Goal: Task Accomplishment & Management: Complete application form

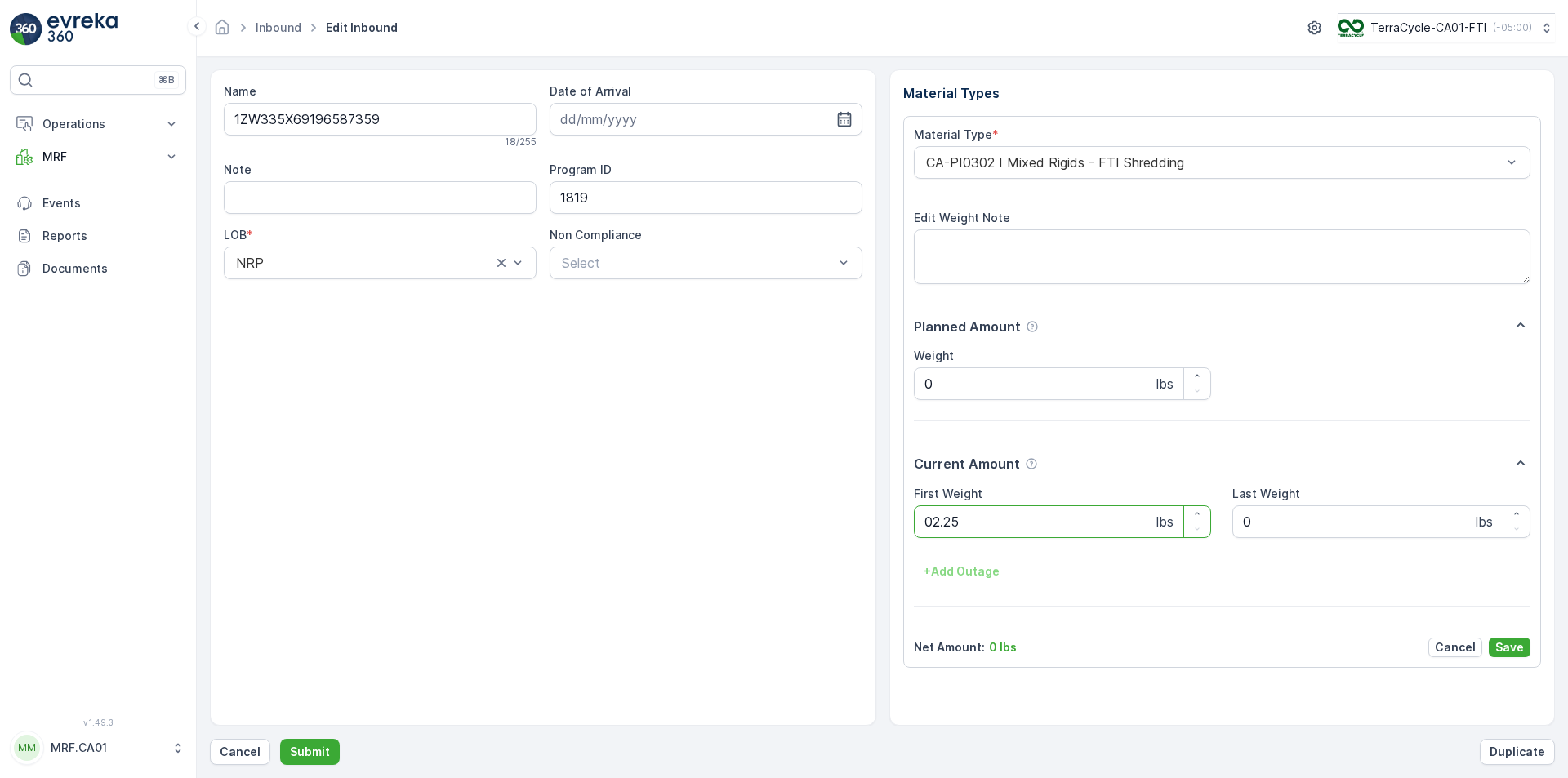
click at [280, 739] on button "Submit" at bounding box center [310, 752] width 60 height 26
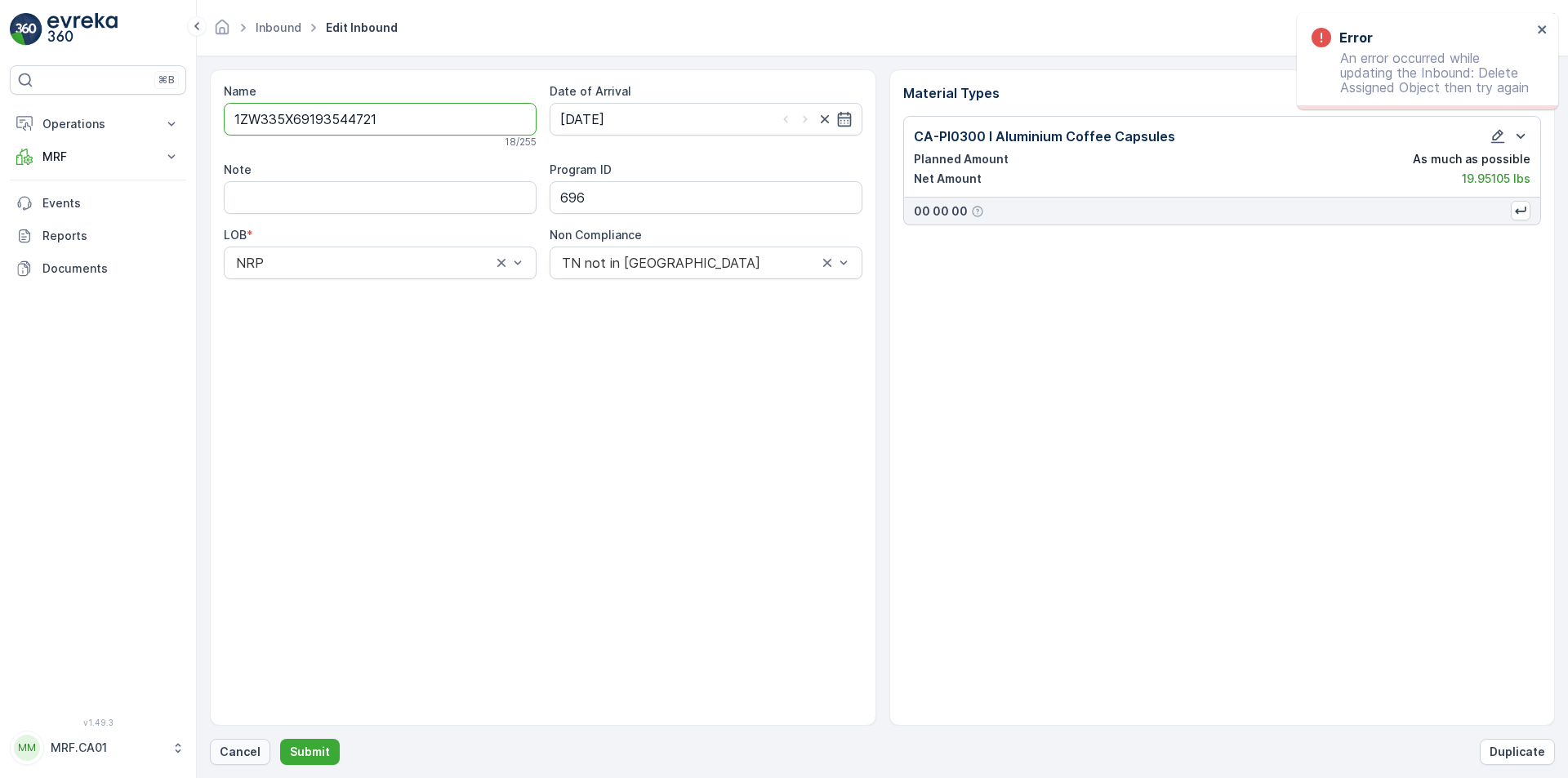
click at [241, 762] on button "Cancel" at bounding box center [239, 752] width 61 height 26
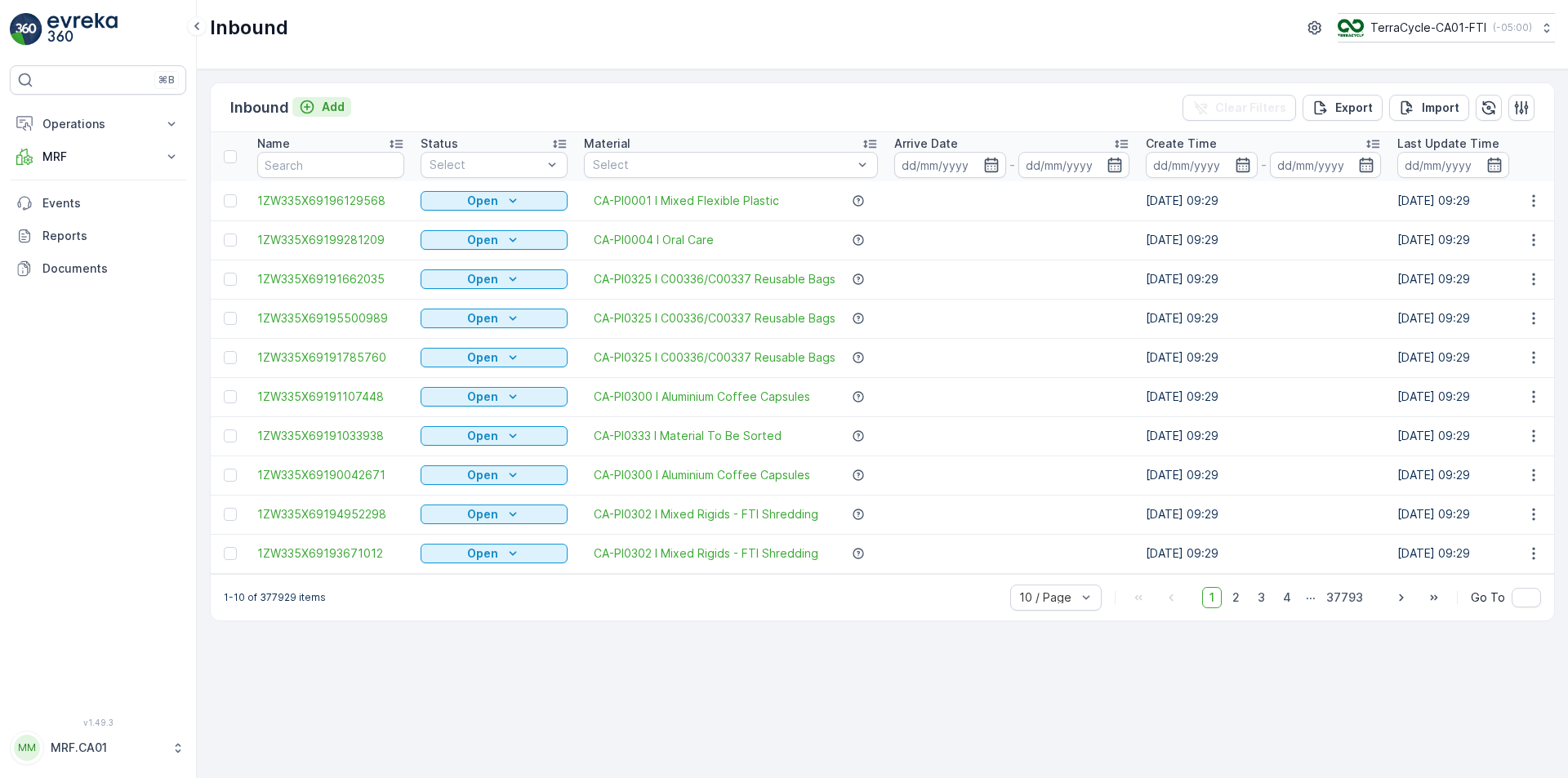
click at [329, 108] on p "Add" at bounding box center [333, 107] width 23 height 16
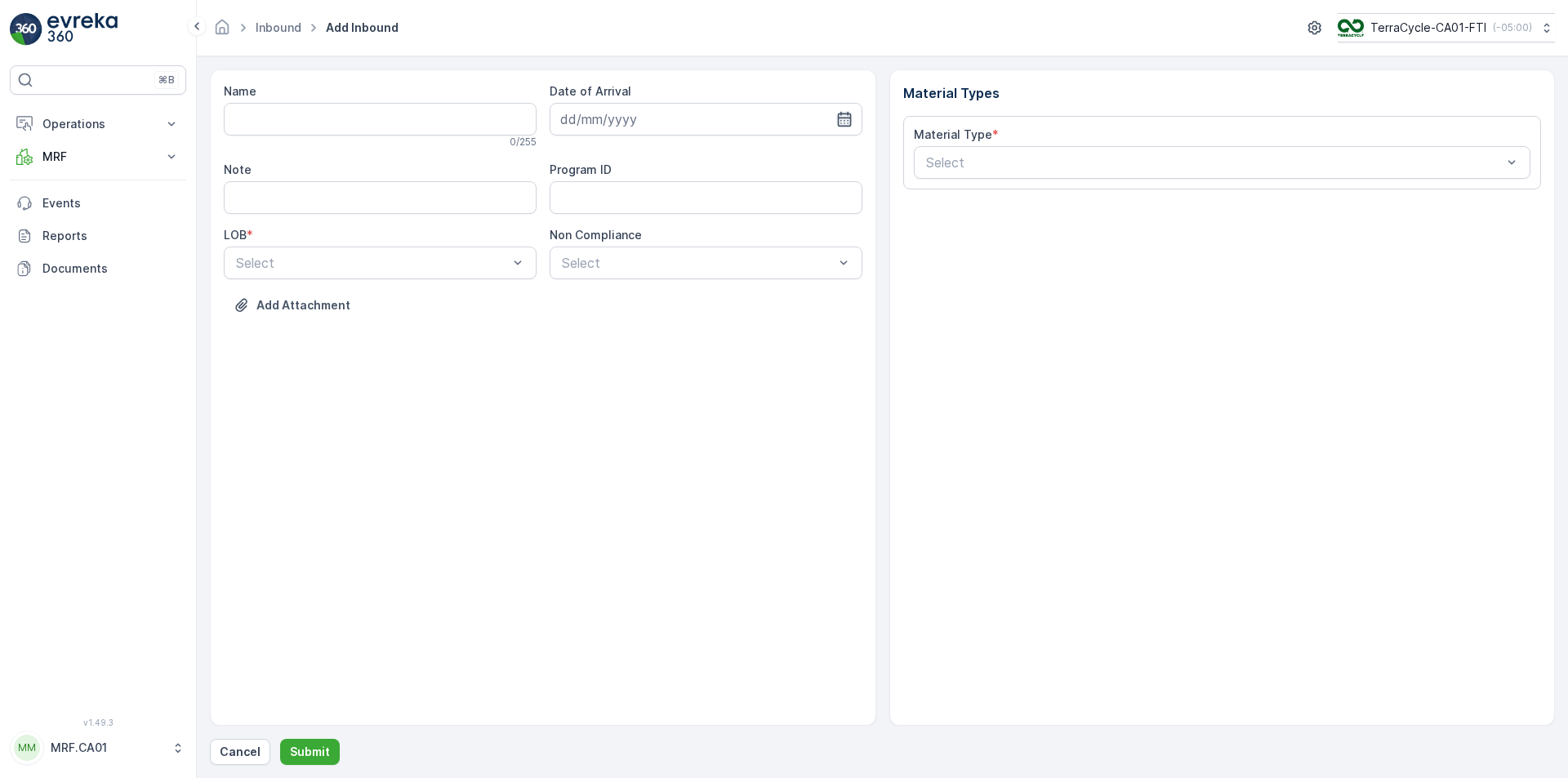
click at [843, 120] on icon "button" at bounding box center [844, 119] width 16 height 16
click at [605, 254] on div "8" at bounding box center [607, 256] width 26 height 26
type input "[DATE]"
click at [454, 120] on input "Name" at bounding box center [380, 119] width 313 height 33
click at [280, 739] on button "Submit" at bounding box center [310, 752] width 60 height 26
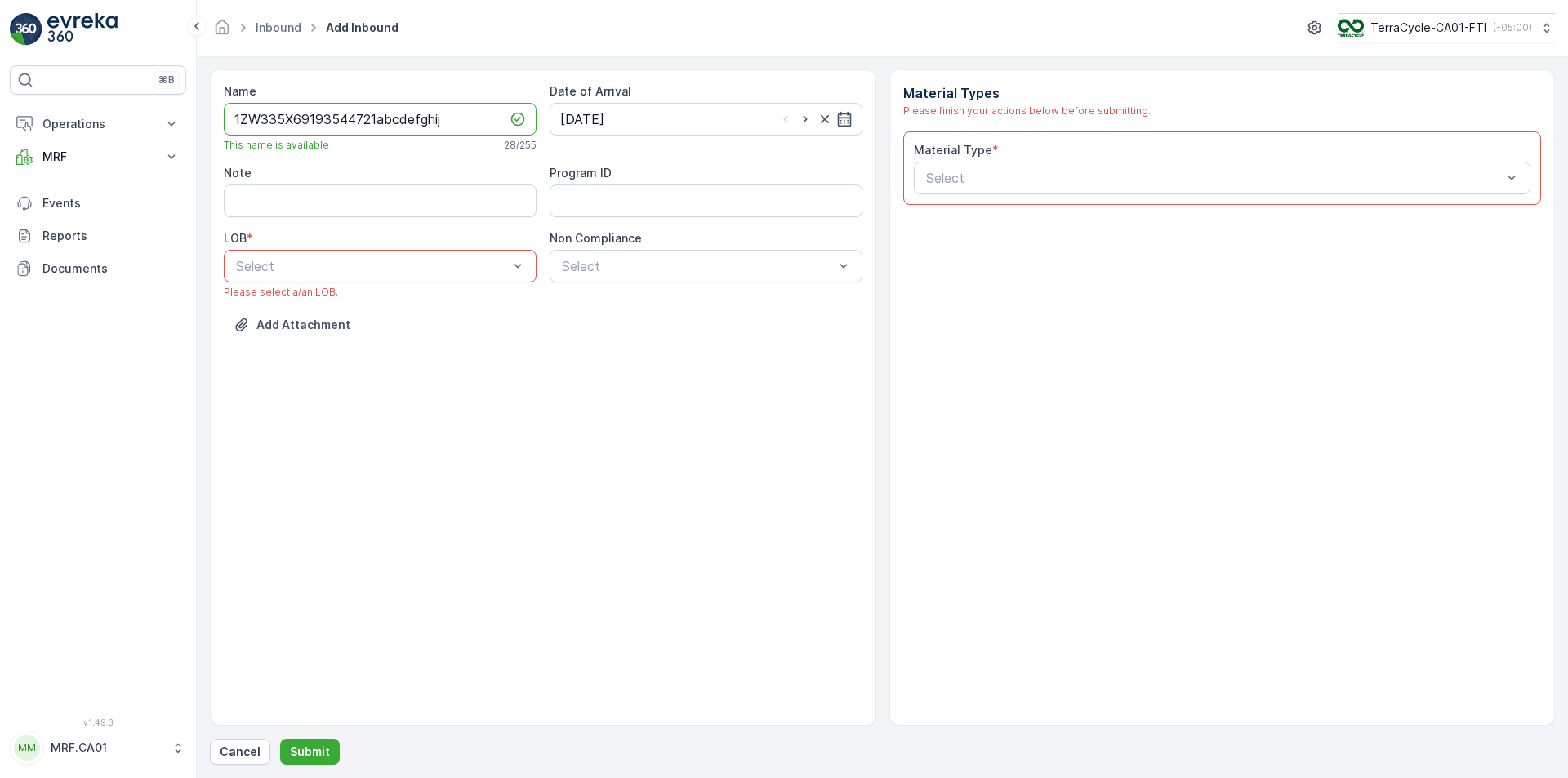
type input "1ZW335X69193544721abcdefghij"
click at [482, 254] on div "Select" at bounding box center [380, 267] width 313 height 33
click at [424, 305] on div "NRP" at bounding box center [380, 306] width 293 height 15
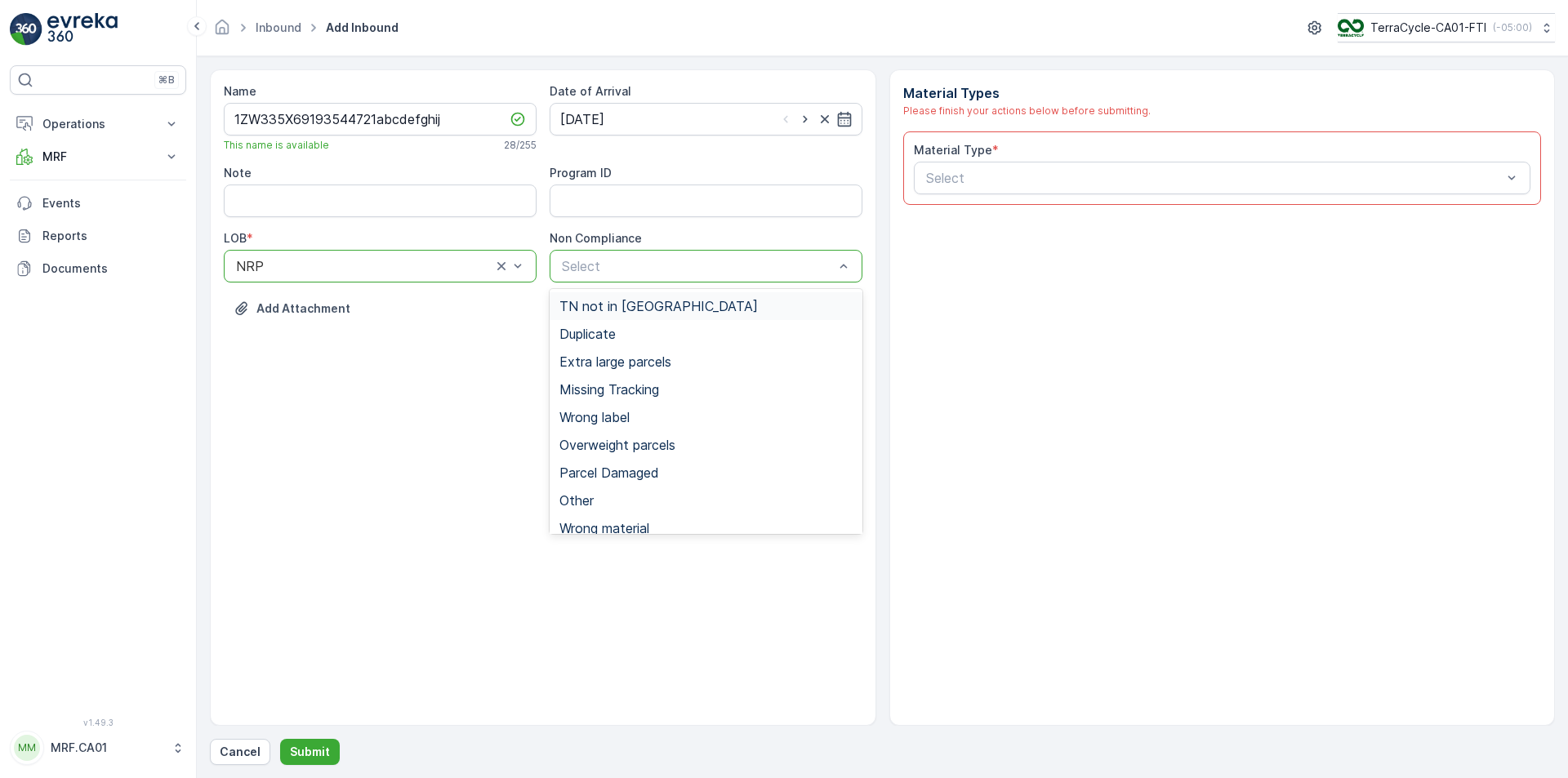
click at [638, 303] on span "TN not in [GEOGRAPHIC_DATA]" at bounding box center [658, 306] width 199 height 15
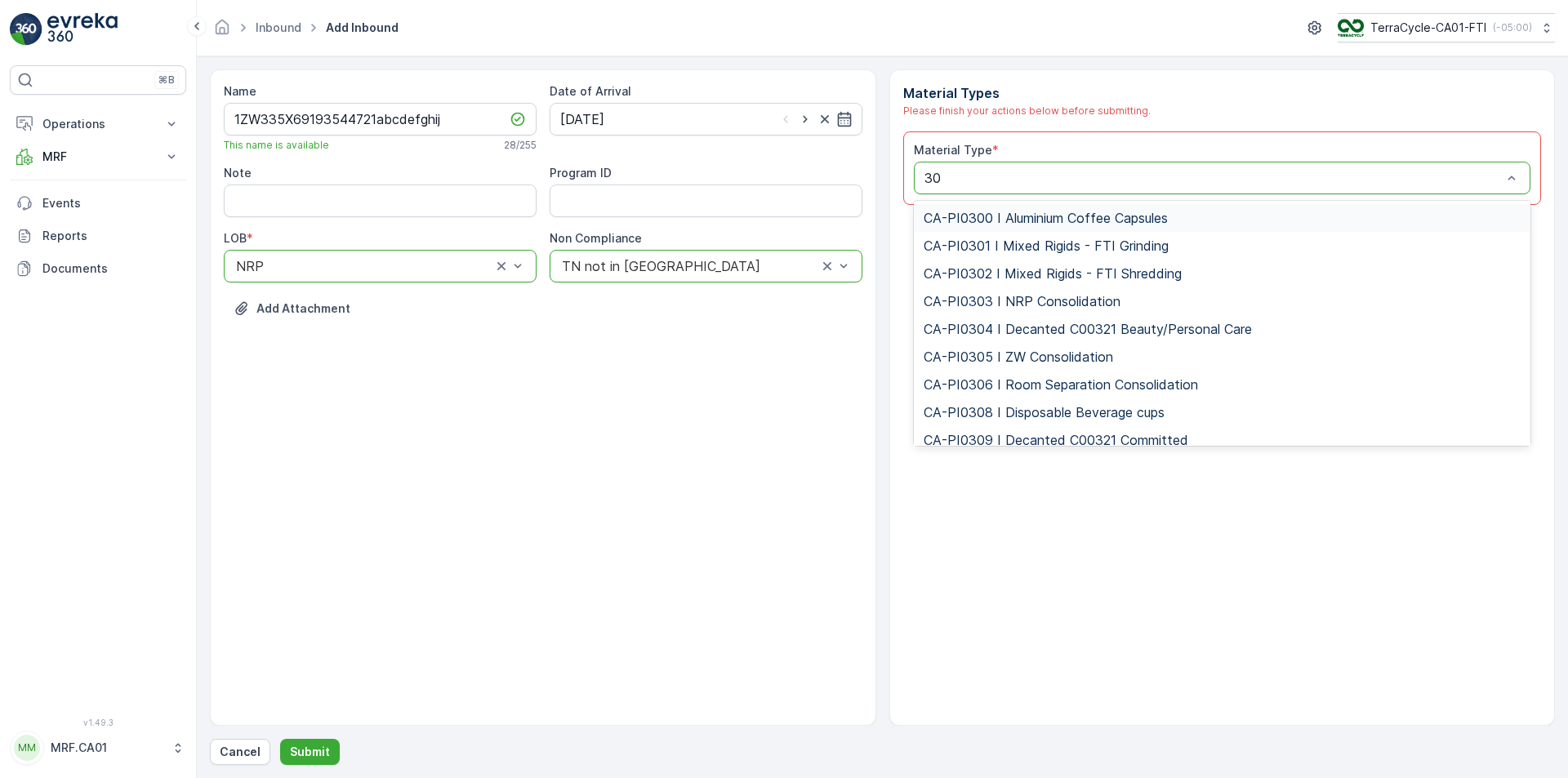
type input "300"
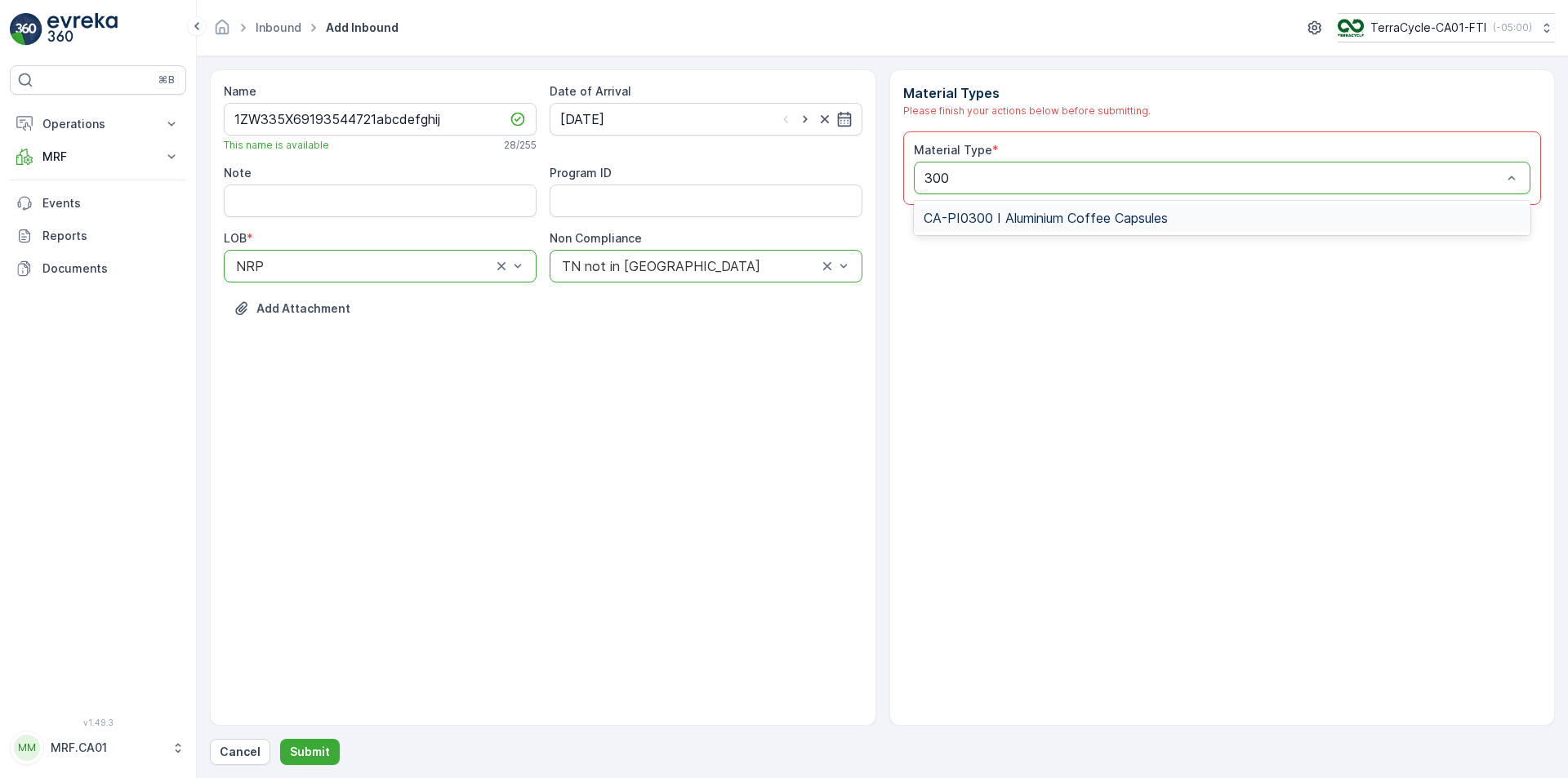
click at [1034, 206] on div "CA-PI0300 I Aluminium Coffee Capsules" at bounding box center [1222, 218] width 618 height 28
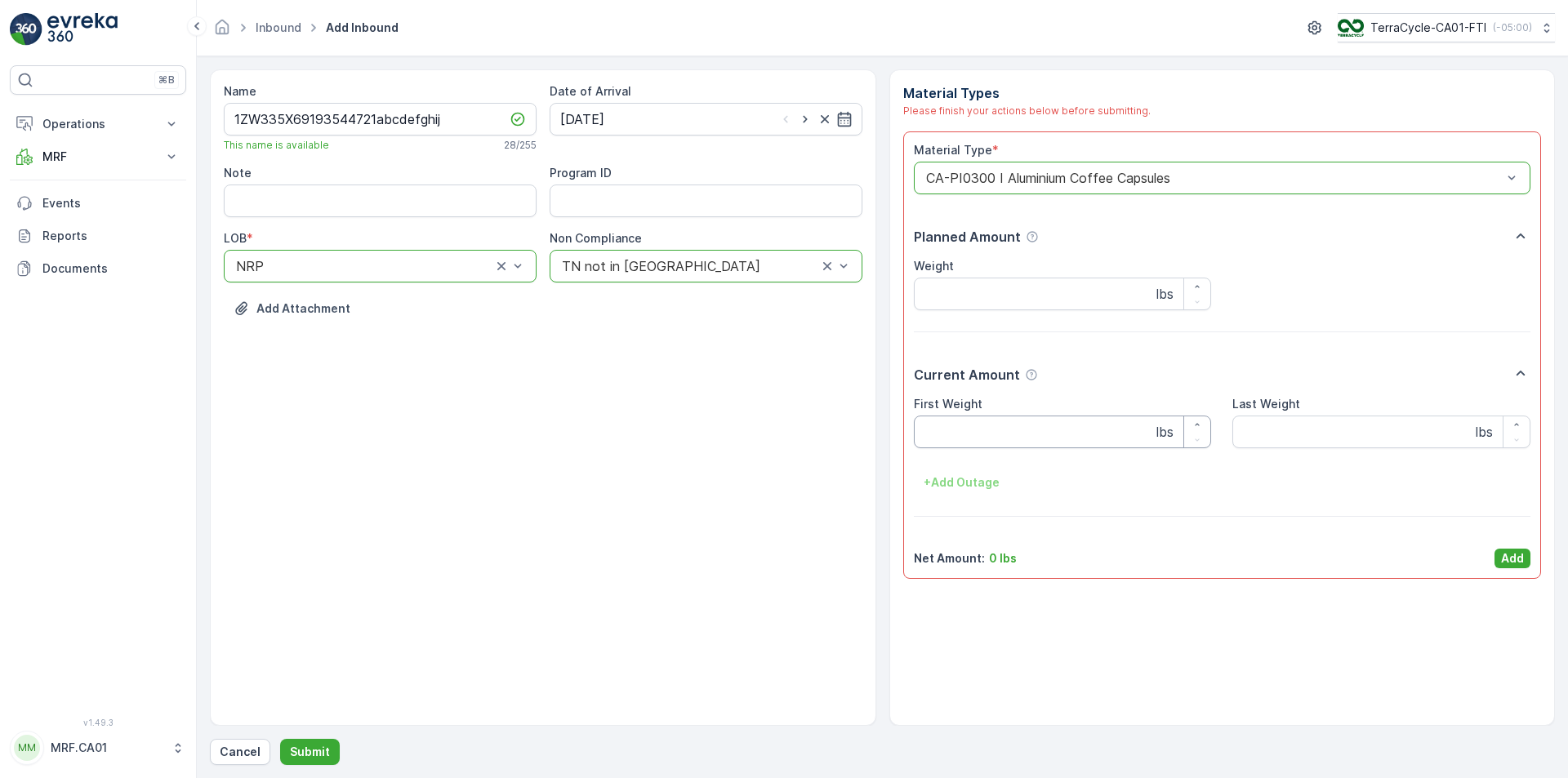
click at [998, 432] on Weight "First Weight" at bounding box center [1063, 432] width 298 height 33
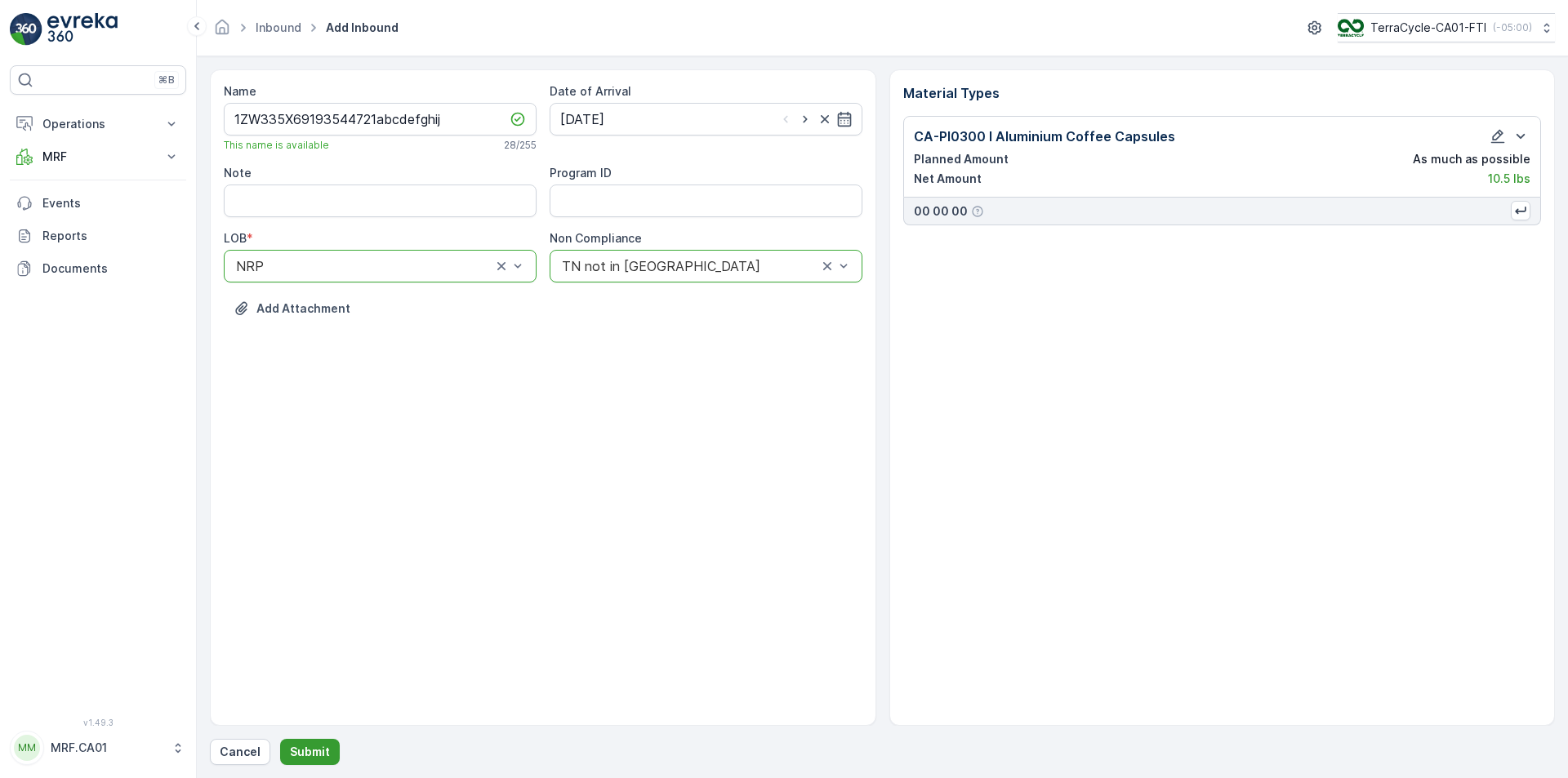
click at [316, 758] on p "Submit" at bounding box center [310, 753] width 40 height 16
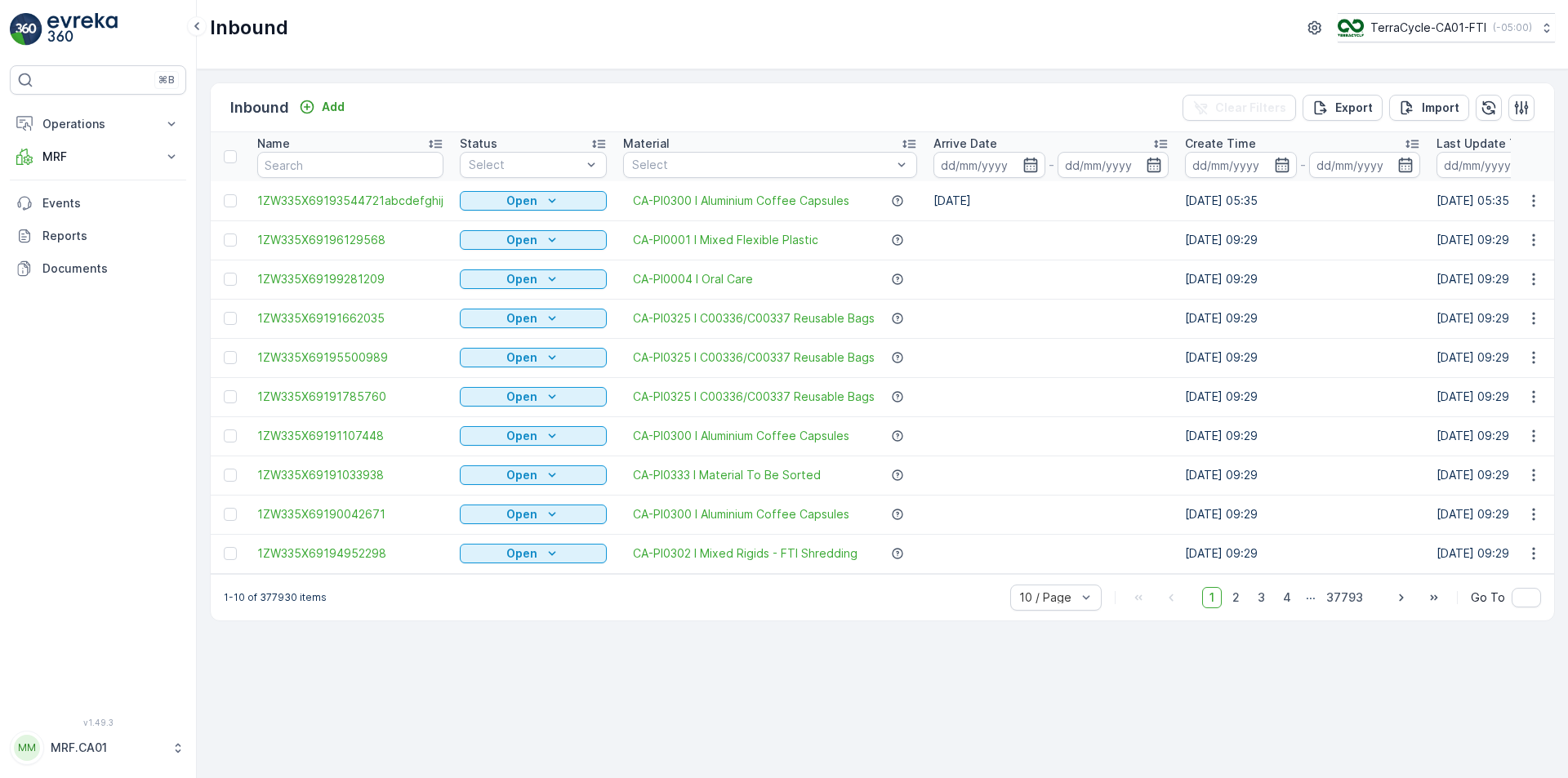
click at [399, 642] on div "Inbound Add Clear Filters Export Import Name Status Select Material Select Arri…" at bounding box center [882, 424] width 1371 height 709
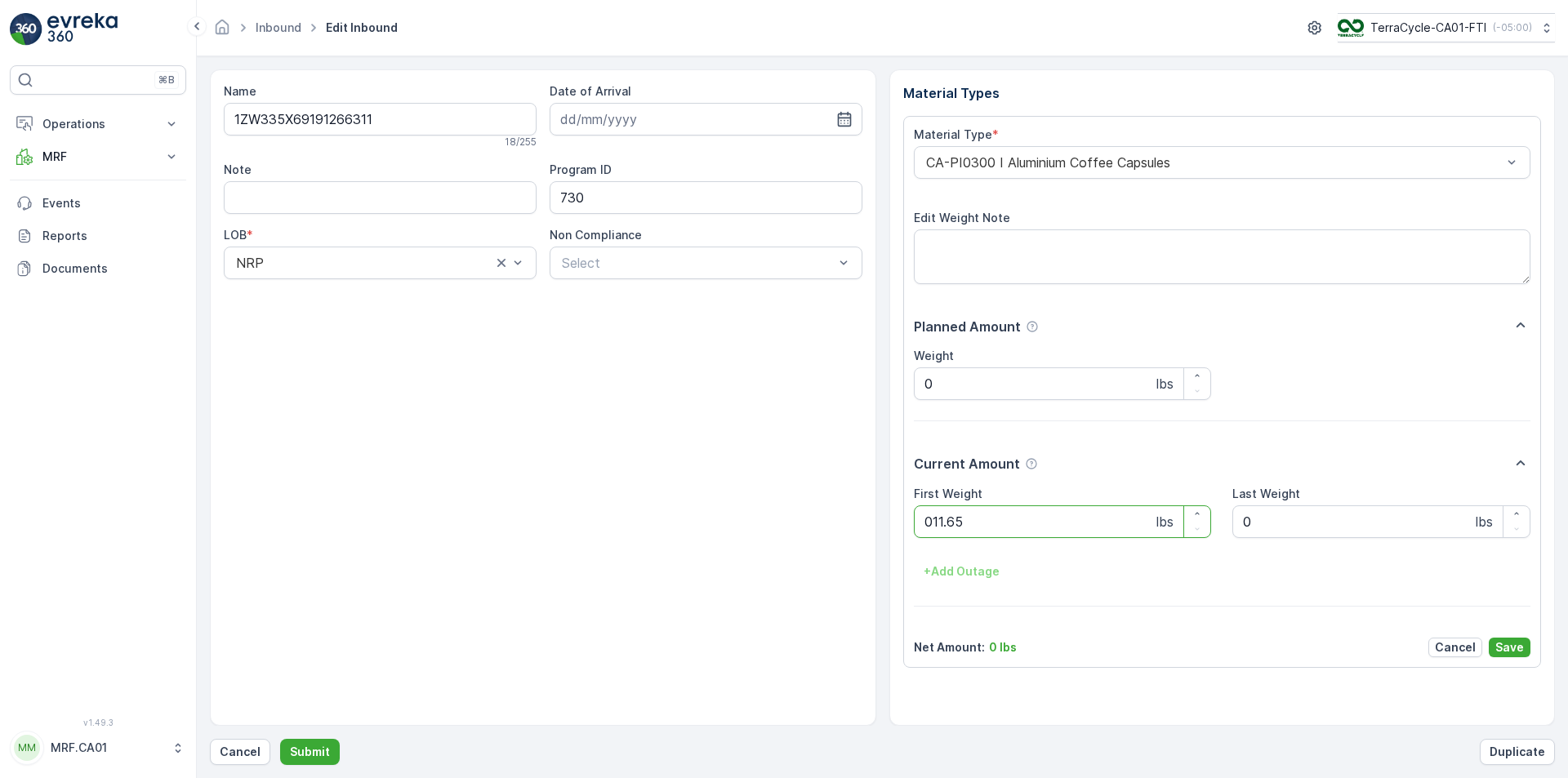
click at [280, 739] on button "Submit" at bounding box center [310, 752] width 60 height 26
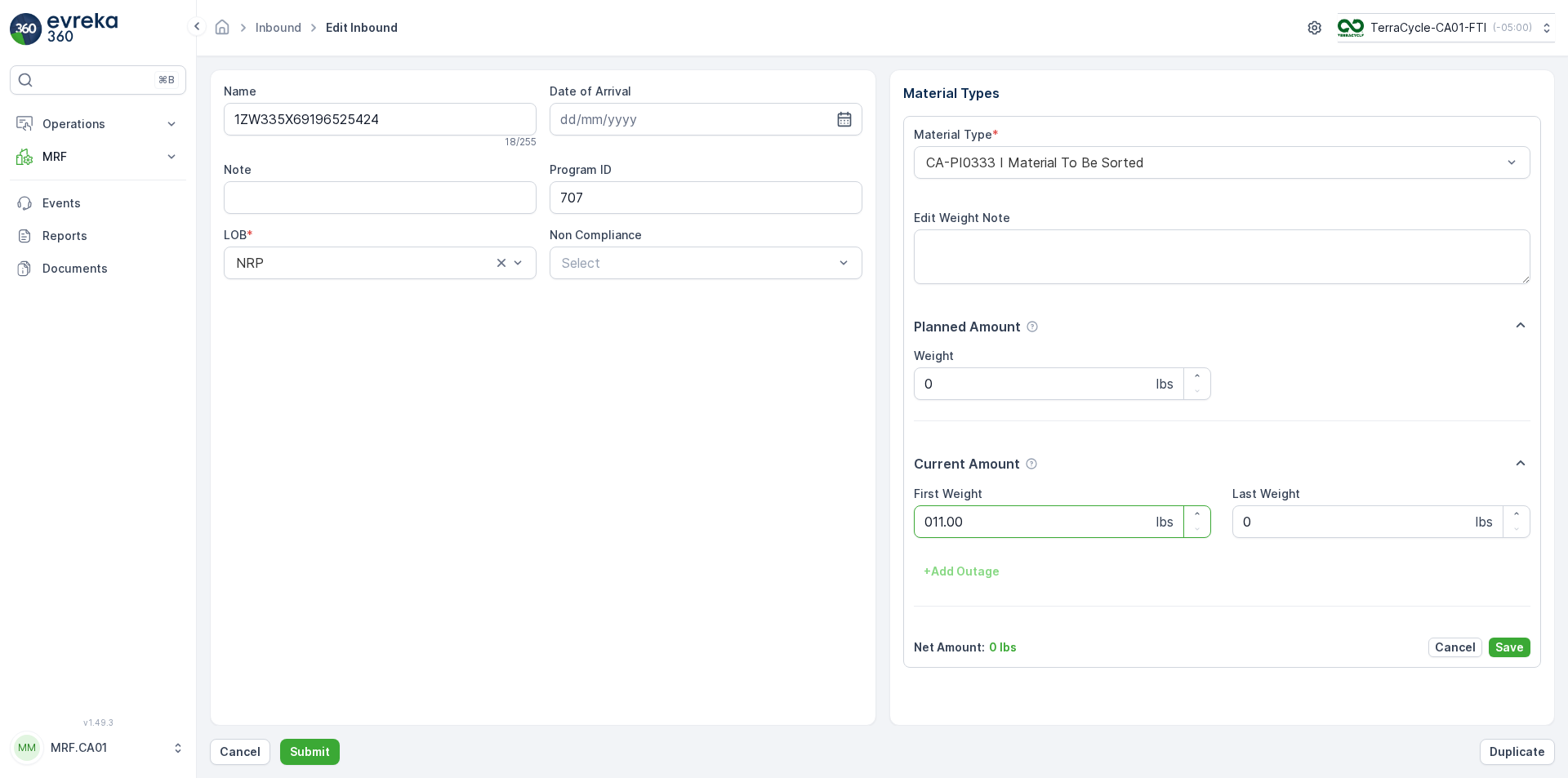
click at [280, 739] on button "Submit" at bounding box center [310, 752] width 60 height 26
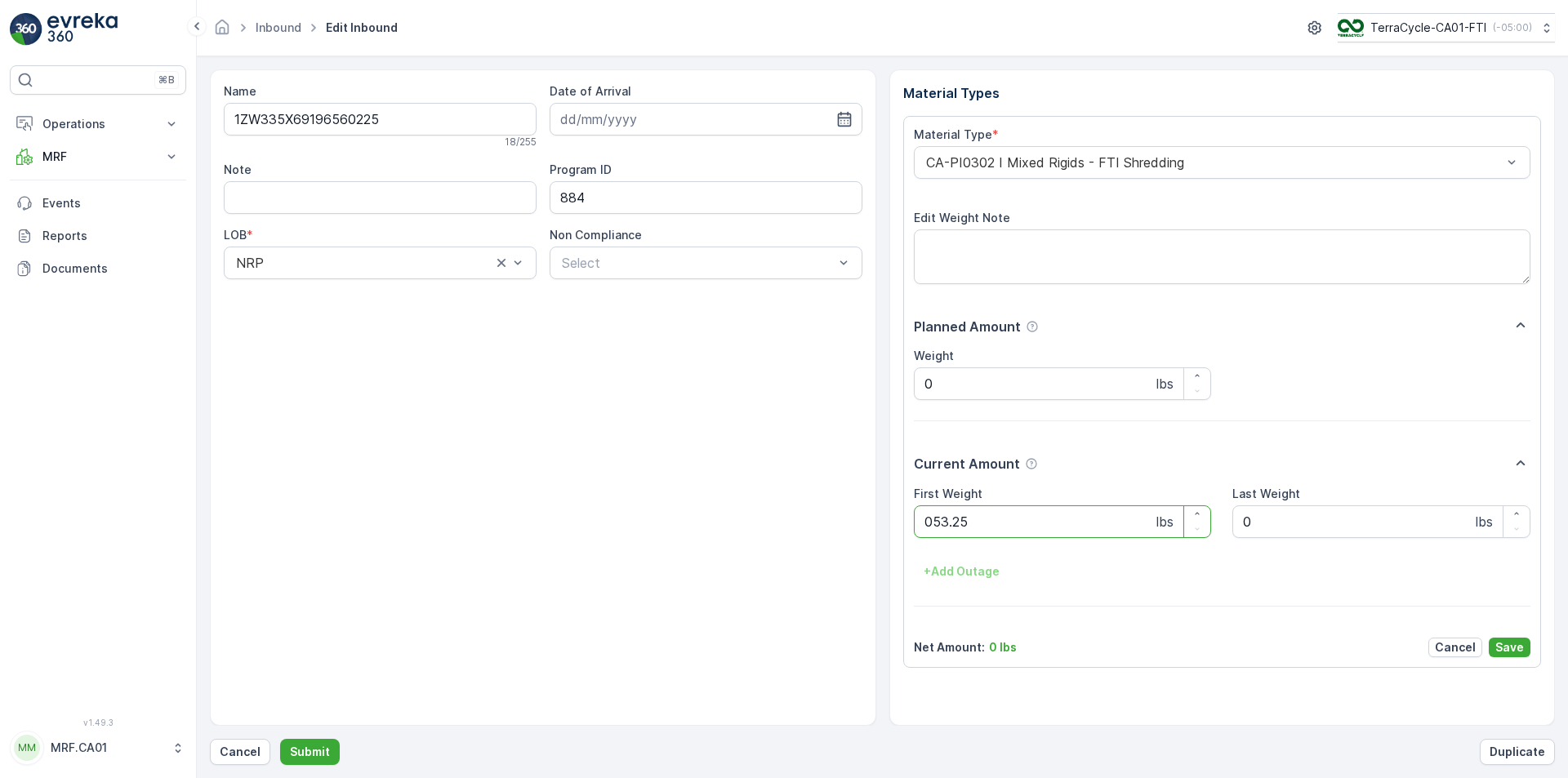
click at [280, 739] on button "Submit" at bounding box center [310, 752] width 60 height 26
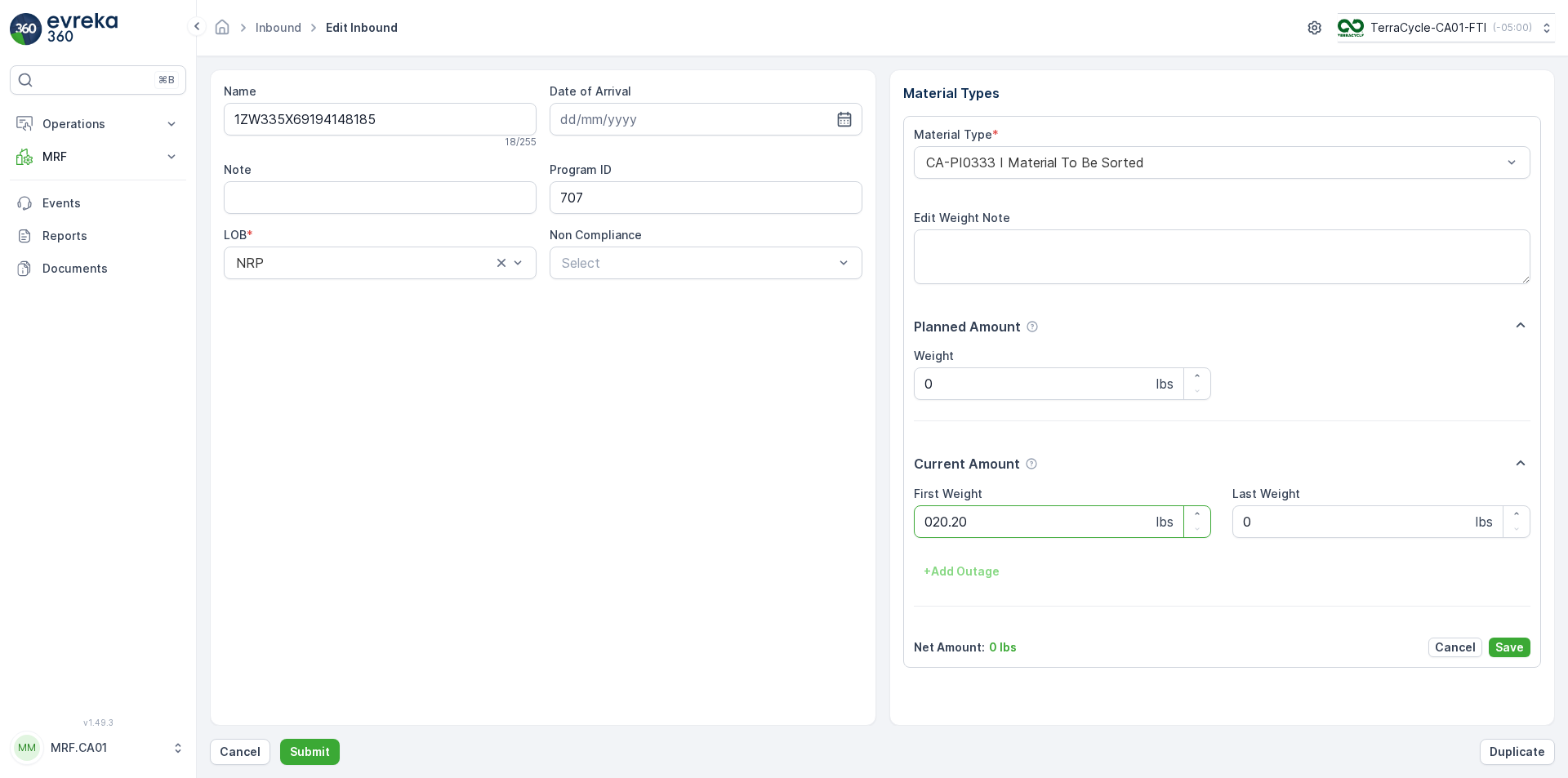
click at [280, 739] on button "Submit" at bounding box center [310, 752] width 60 height 26
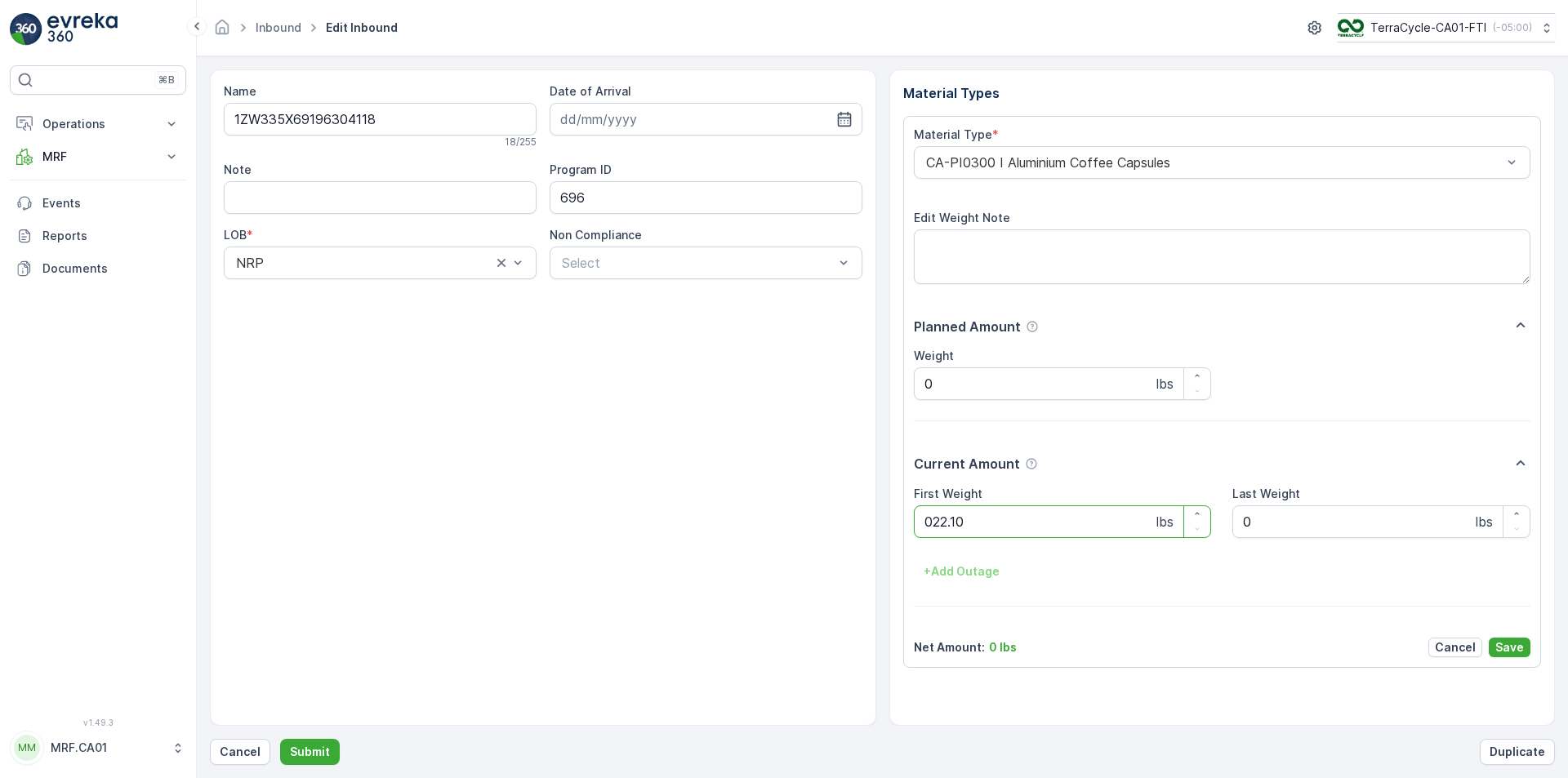
click at [280, 739] on button "Submit" at bounding box center [310, 752] width 60 height 26
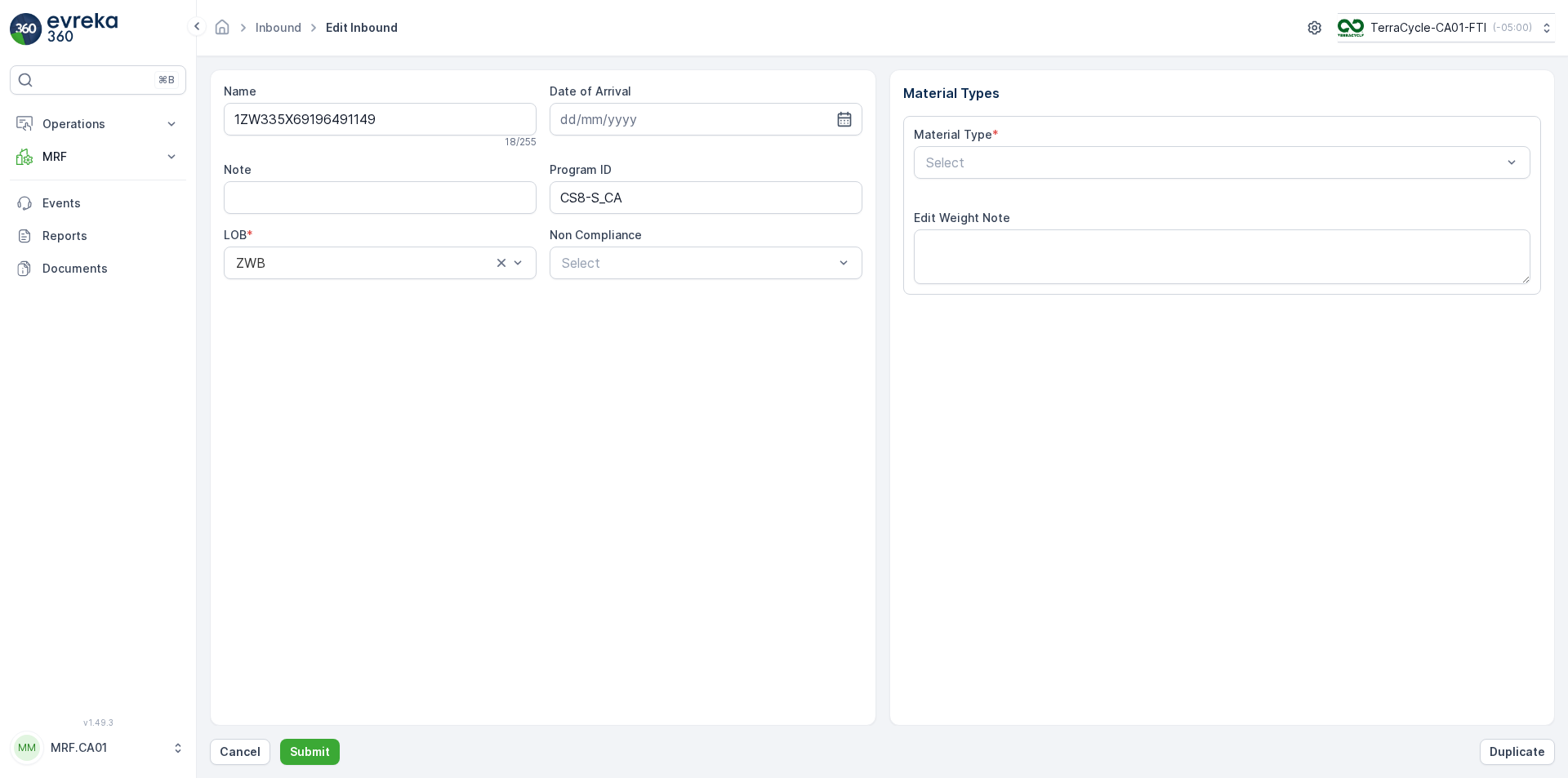
type input "[DATE]"
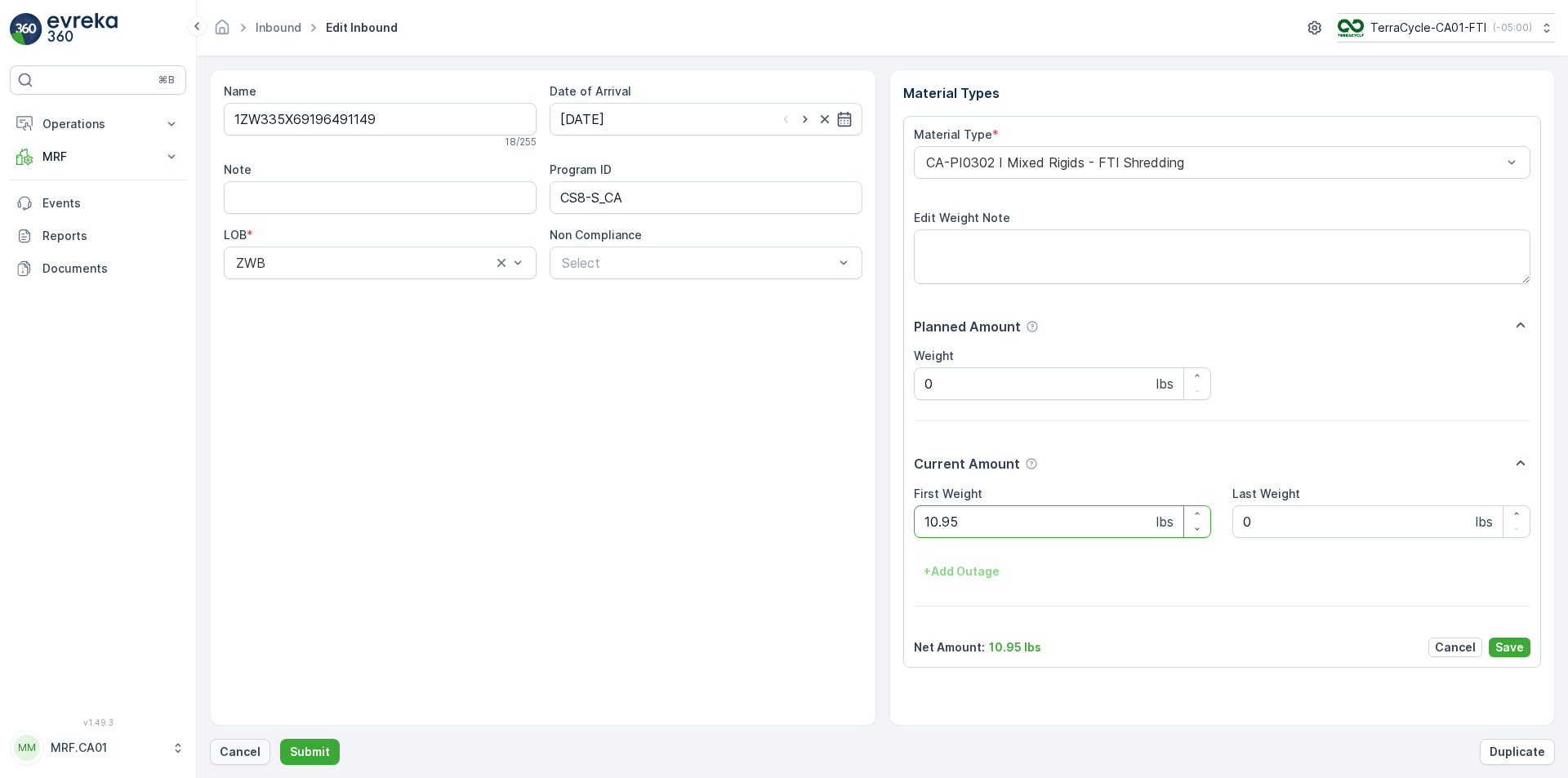
click at [239, 743] on button "Cancel" at bounding box center [239, 752] width 61 height 26
click at [280, 739] on button "Submit" at bounding box center [310, 752] width 60 height 26
click at [1056, 151] on div "CA-PI0312 I Decanted Flexible Plastic" at bounding box center [1222, 162] width 618 height 33
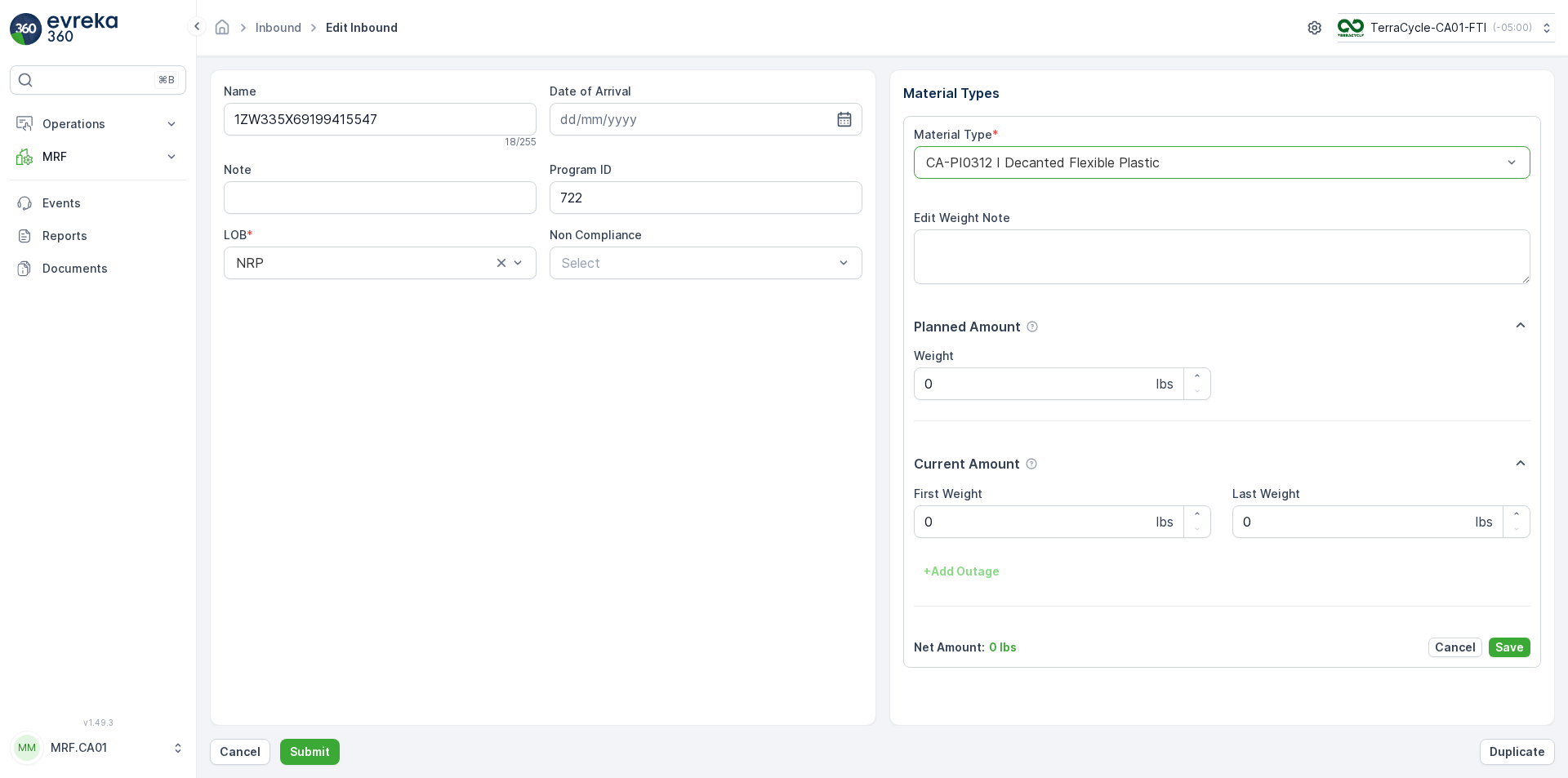
click at [1066, 160] on div at bounding box center [1214, 162] width 579 height 15
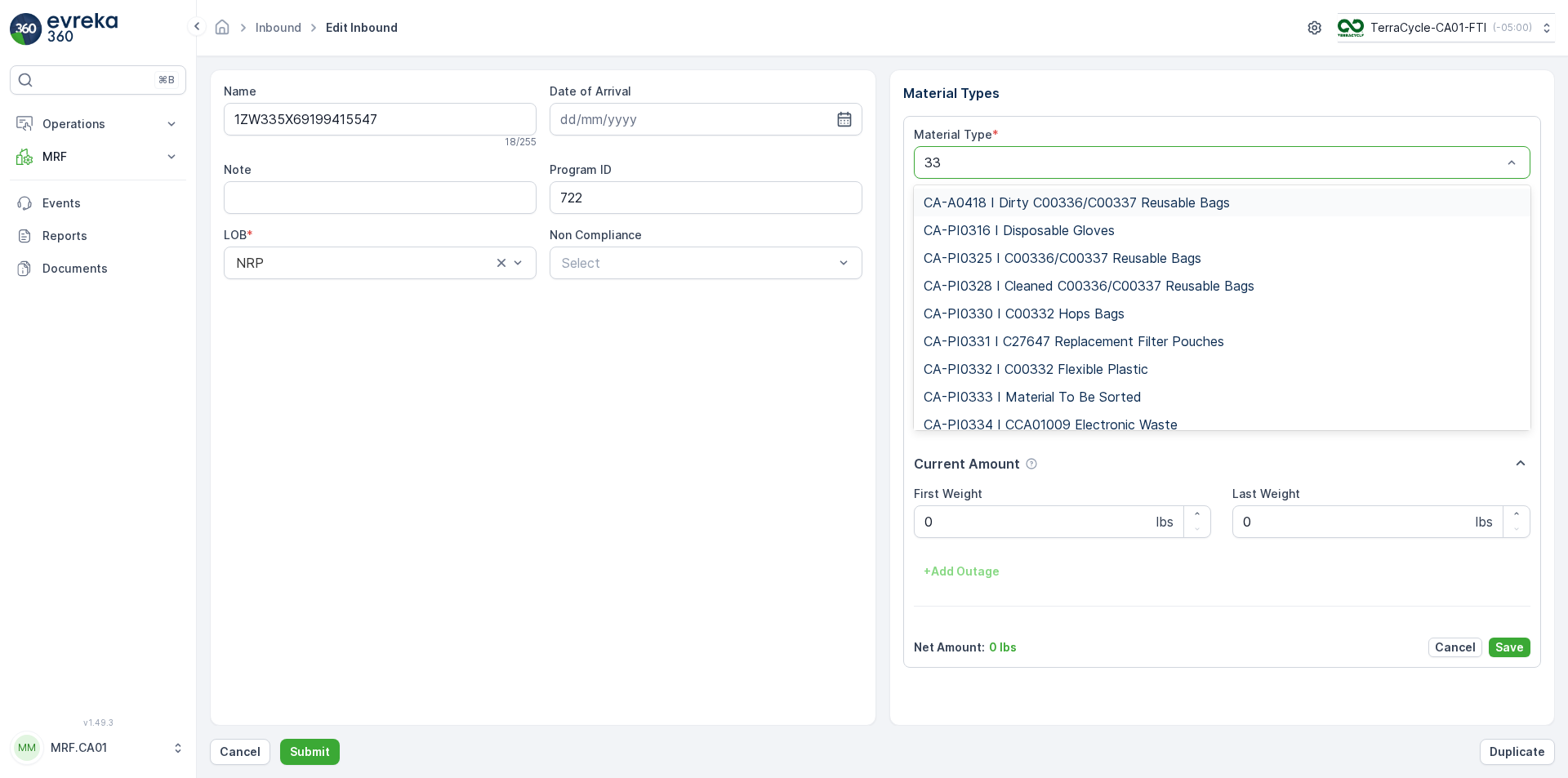
type input "333"
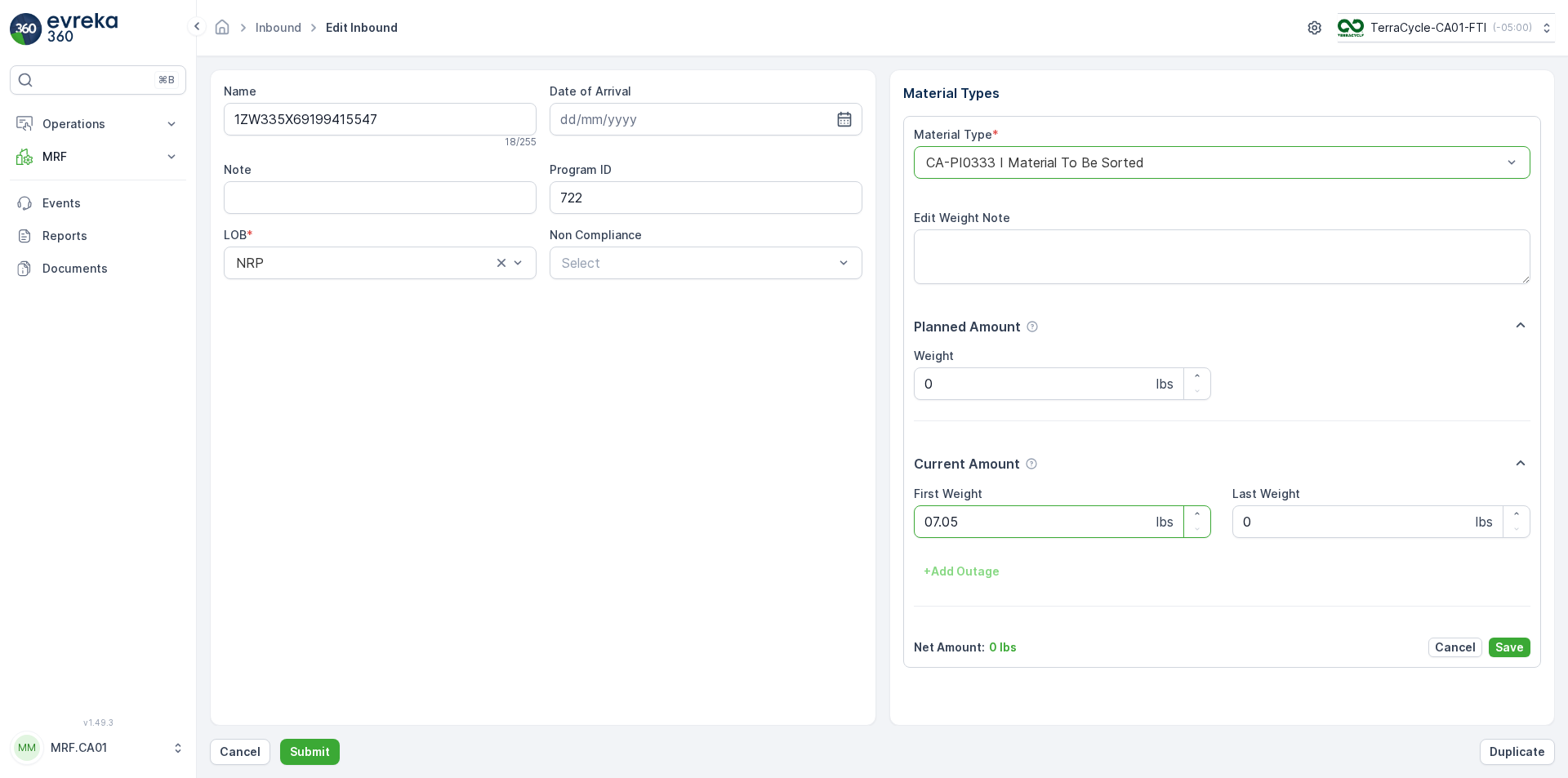
click at [280, 739] on button "Submit" at bounding box center [310, 752] width 60 height 26
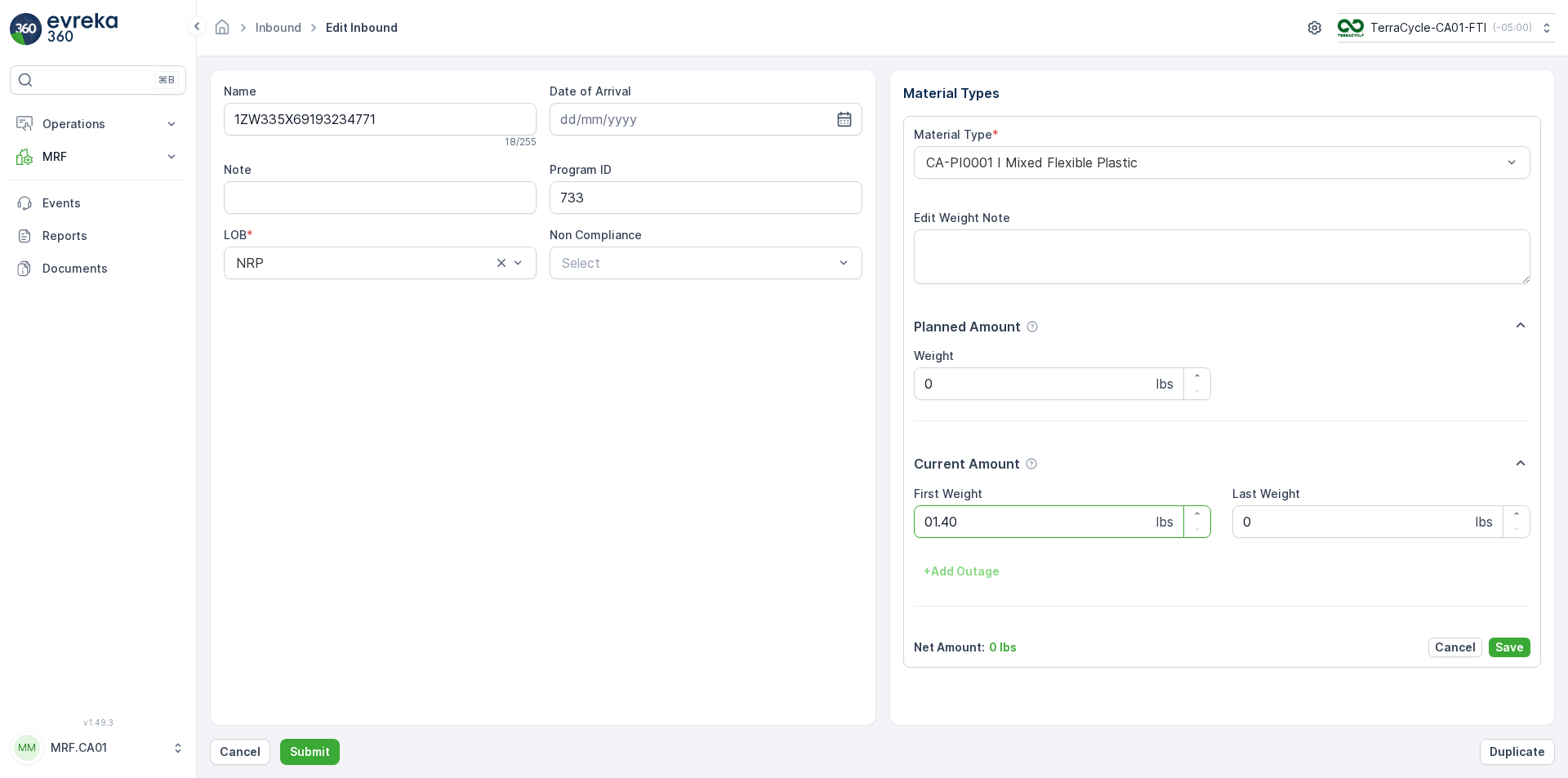
click at [280, 739] on button "Submit" at bounding box center [310, 752] width 60 height 26
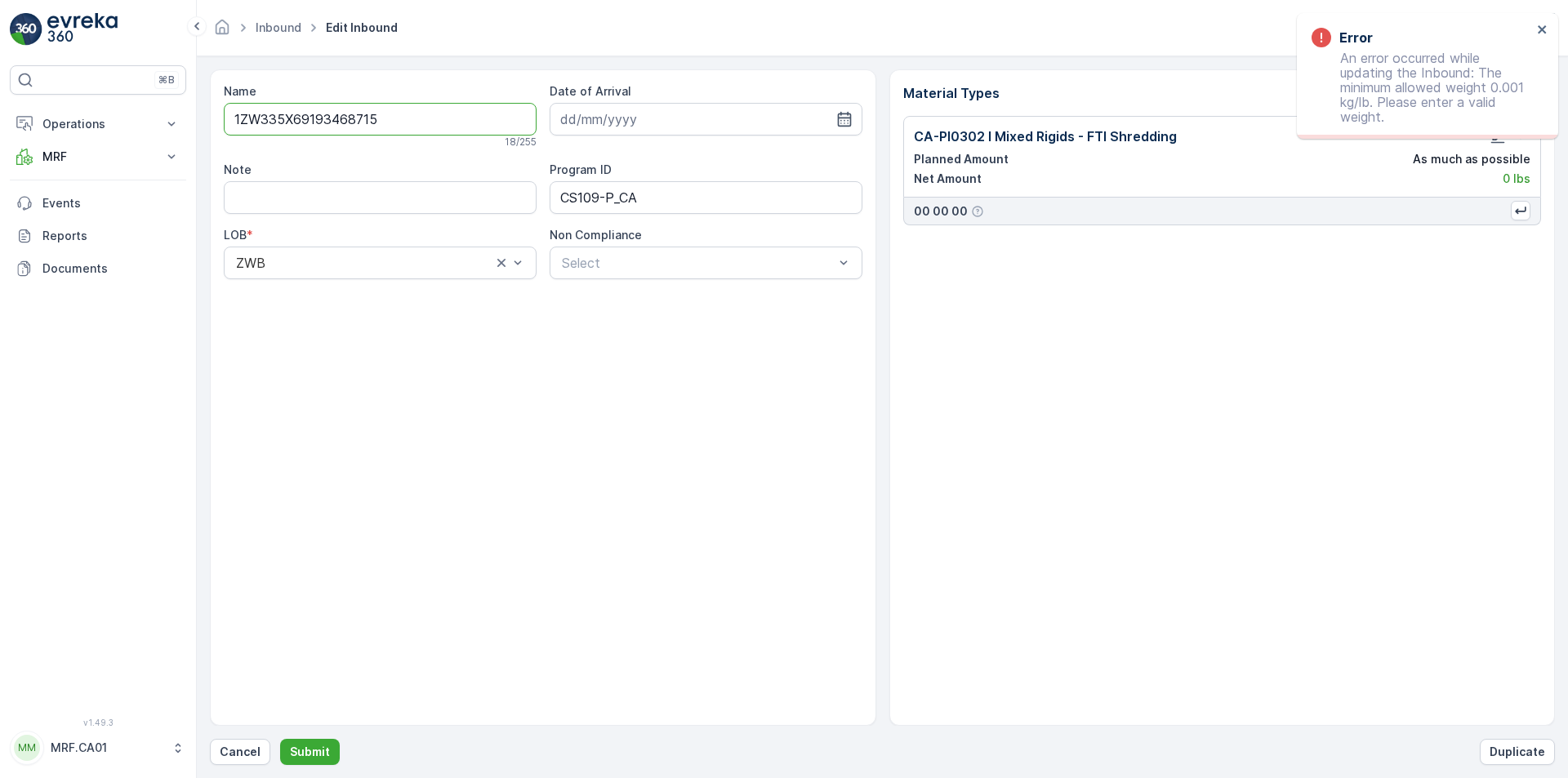
click at [1535, 26] on div "Error An error occurred while updating the Inbound: The minimum allowed weight …" at bounding box center [1422, 75] width 230 height 106
click at [1540, 25] on icon "close" at bounding box center [1543, 29] width 12 height 13
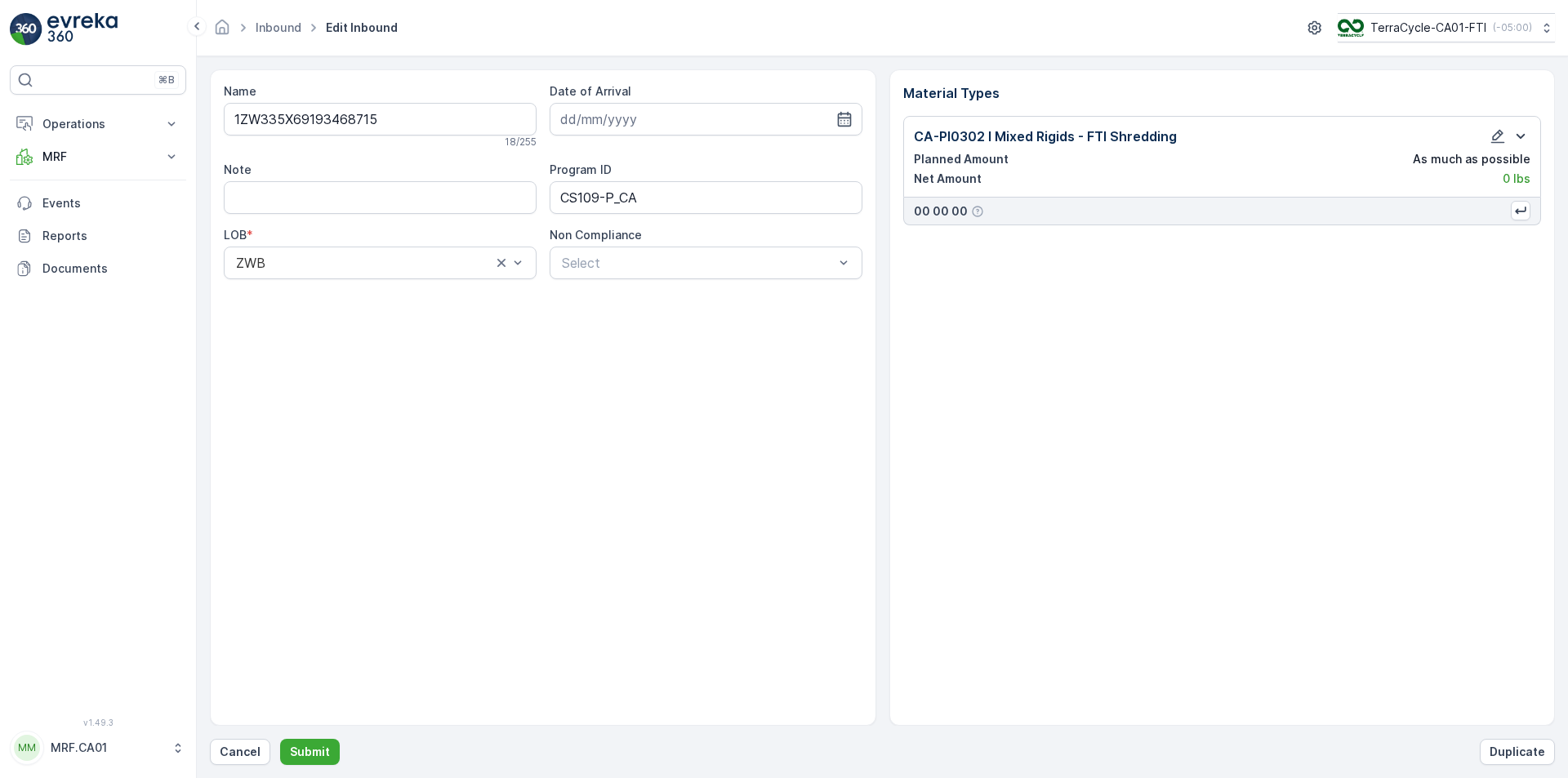
click at [1516, 133] on icon "button" at bounding box center [1521, 137] width 20 height 20
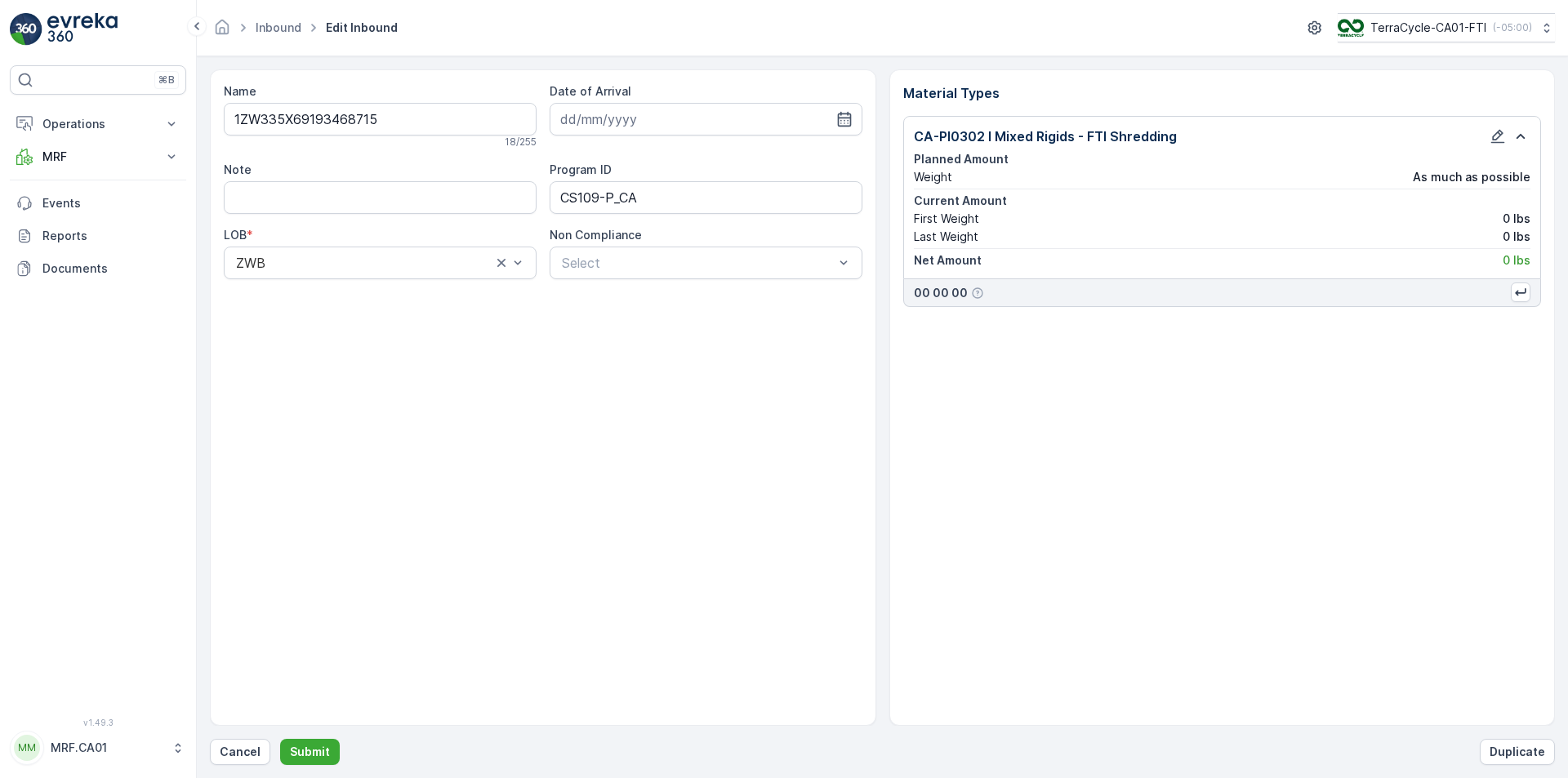
click at [1501, 146] on div "CA-PI0302 I Mixed Rigids - FTI Shredding Planned Amount Weight As much as possi…" at bounding box center [1222, 198] width 618 height 142
click at [1500, 142] on icon "button" at bounding box center [1498, 136] width 14 height 14
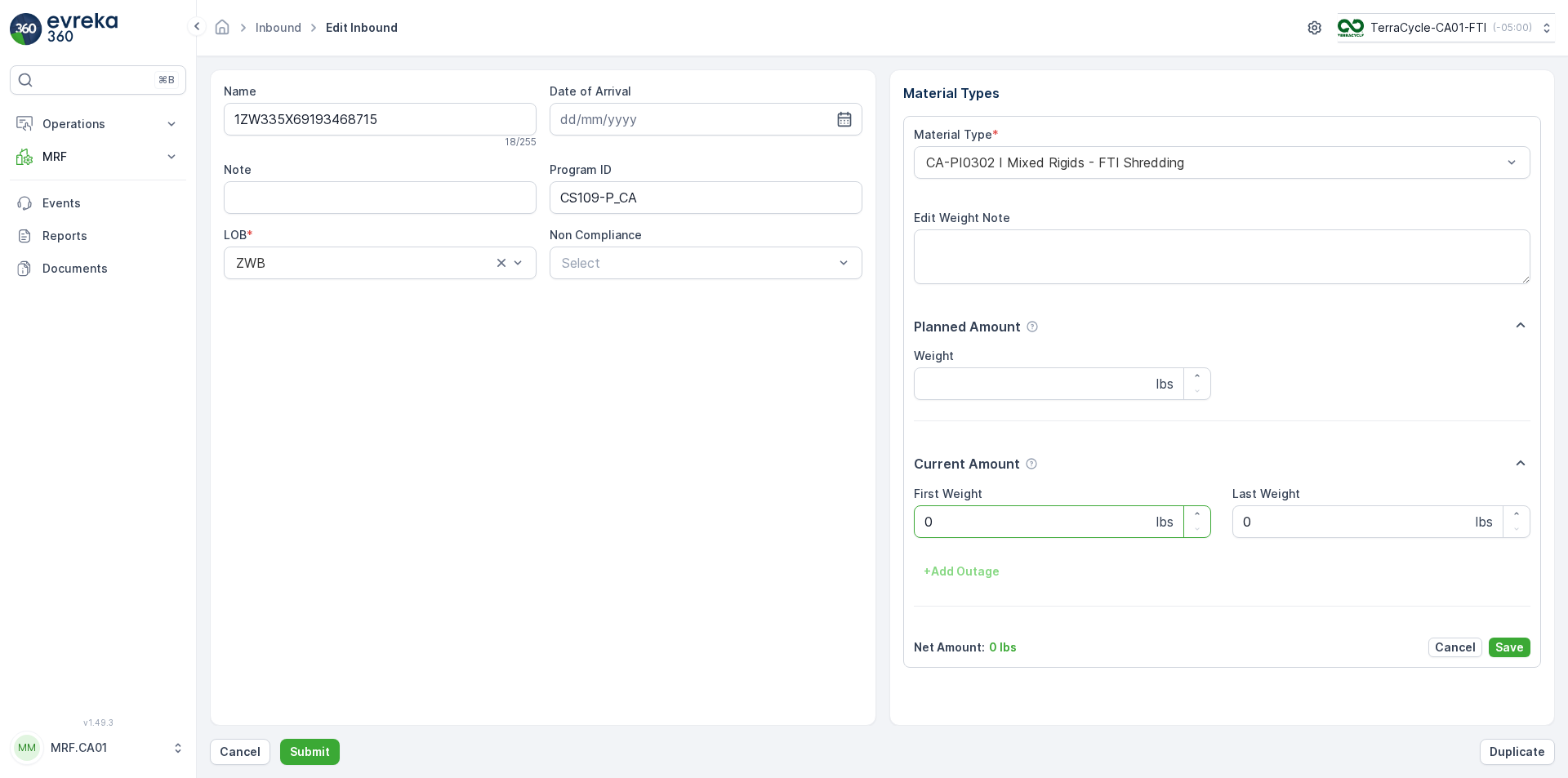
click at [1026, 526] on Weight "0" at bounding box center [1063, 522] width 298 height 33
click at [280, 739] on button "Submit" at bounding box center [310, 752] width 60 height 26
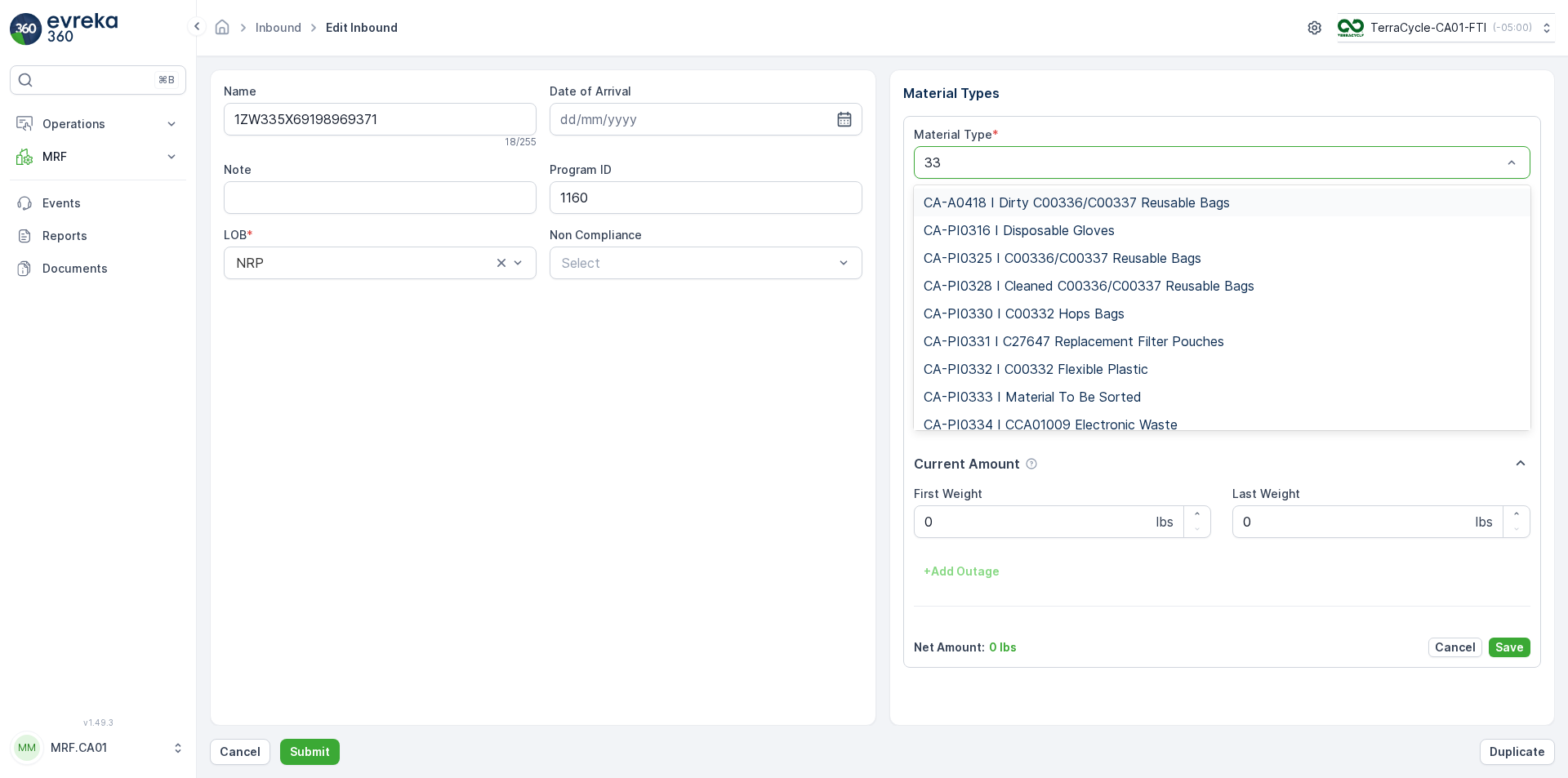
type input "333"
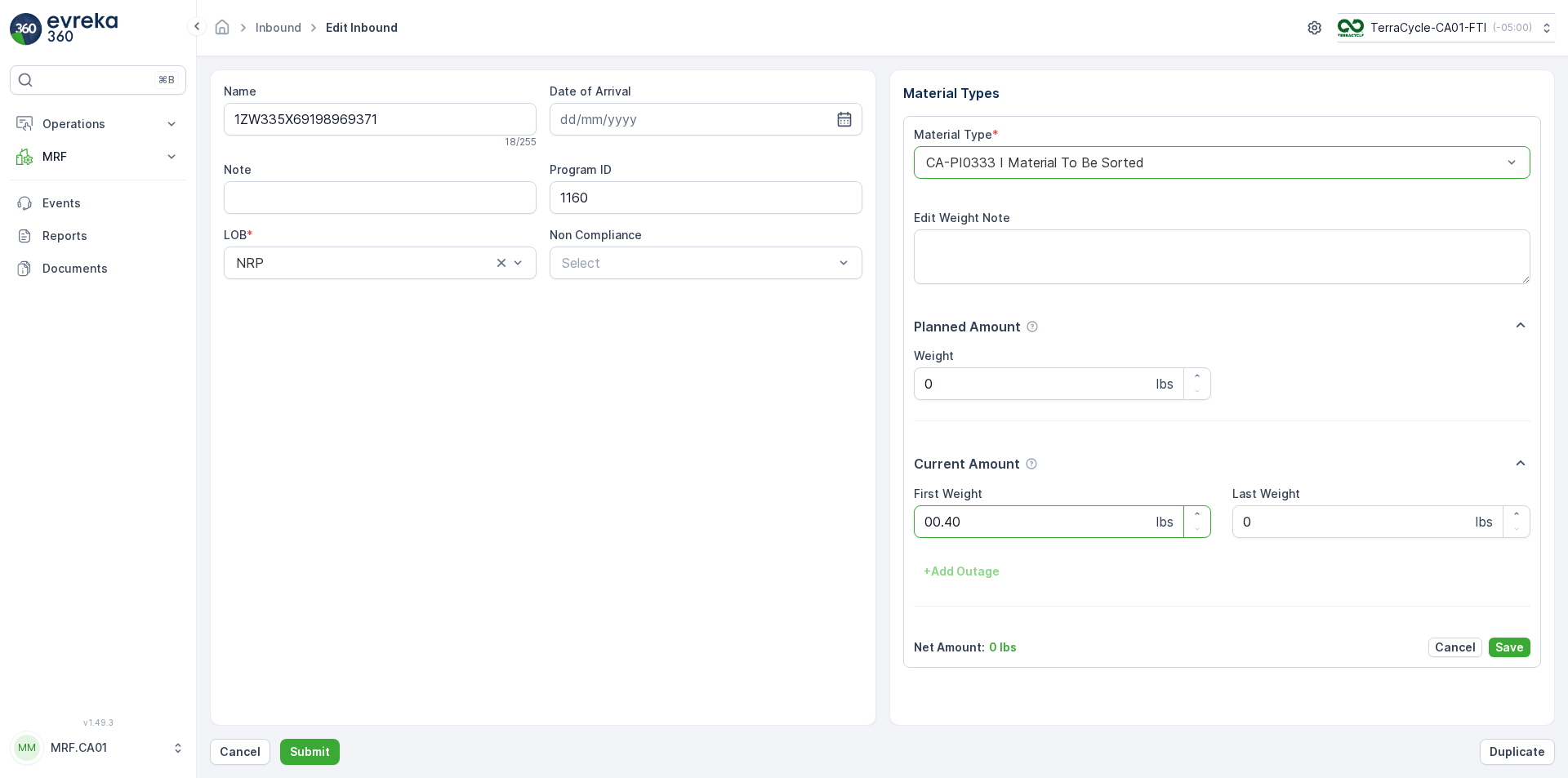
click at [280, 739] on button "Submit" at bounding box center [310, 752] width 60 height 26
